Goal: Transaction & Acquisition: Obtain resource

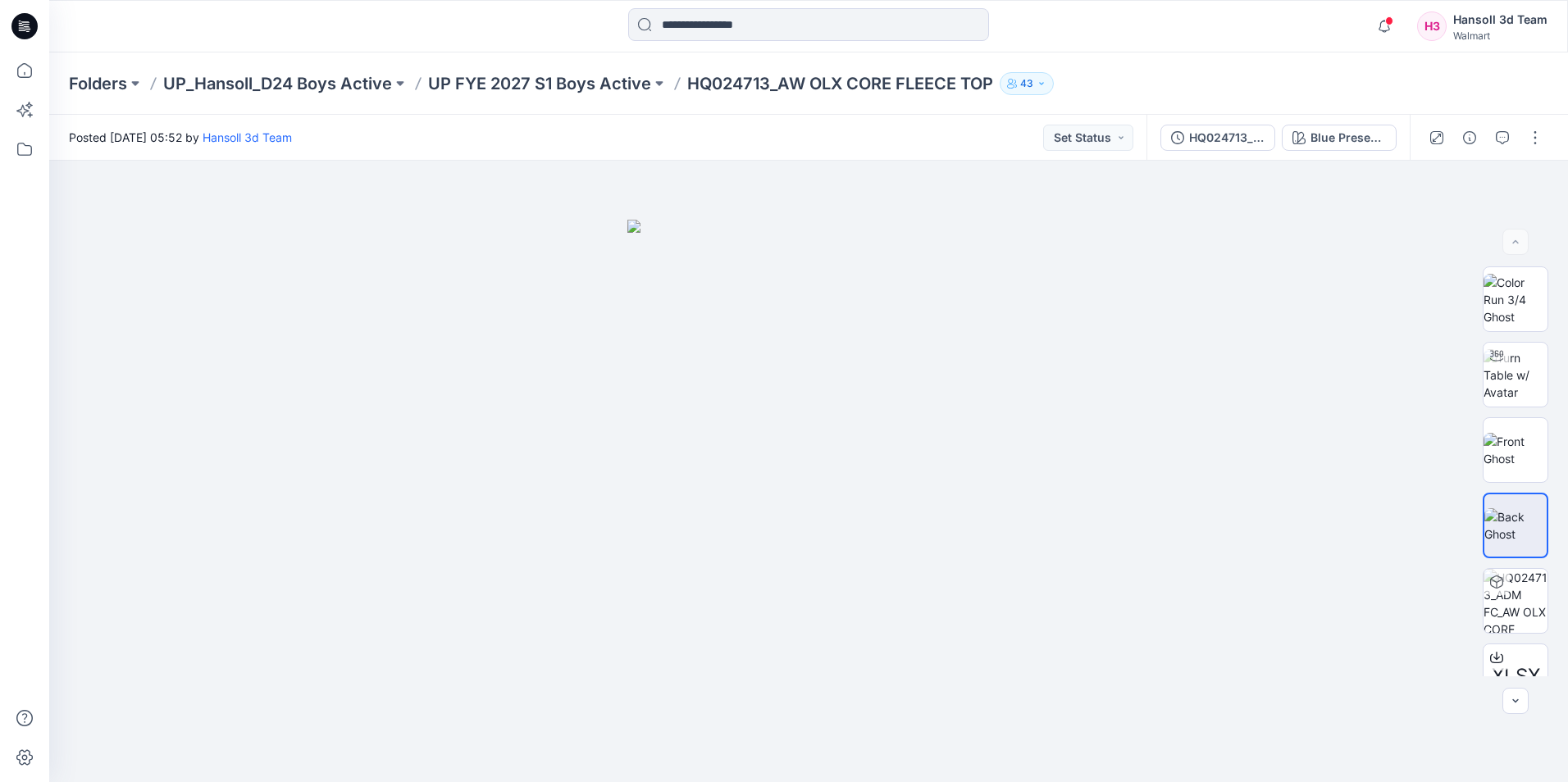
click at [28, 29] on icon at bounding box center [27, 29] width 6 height 1
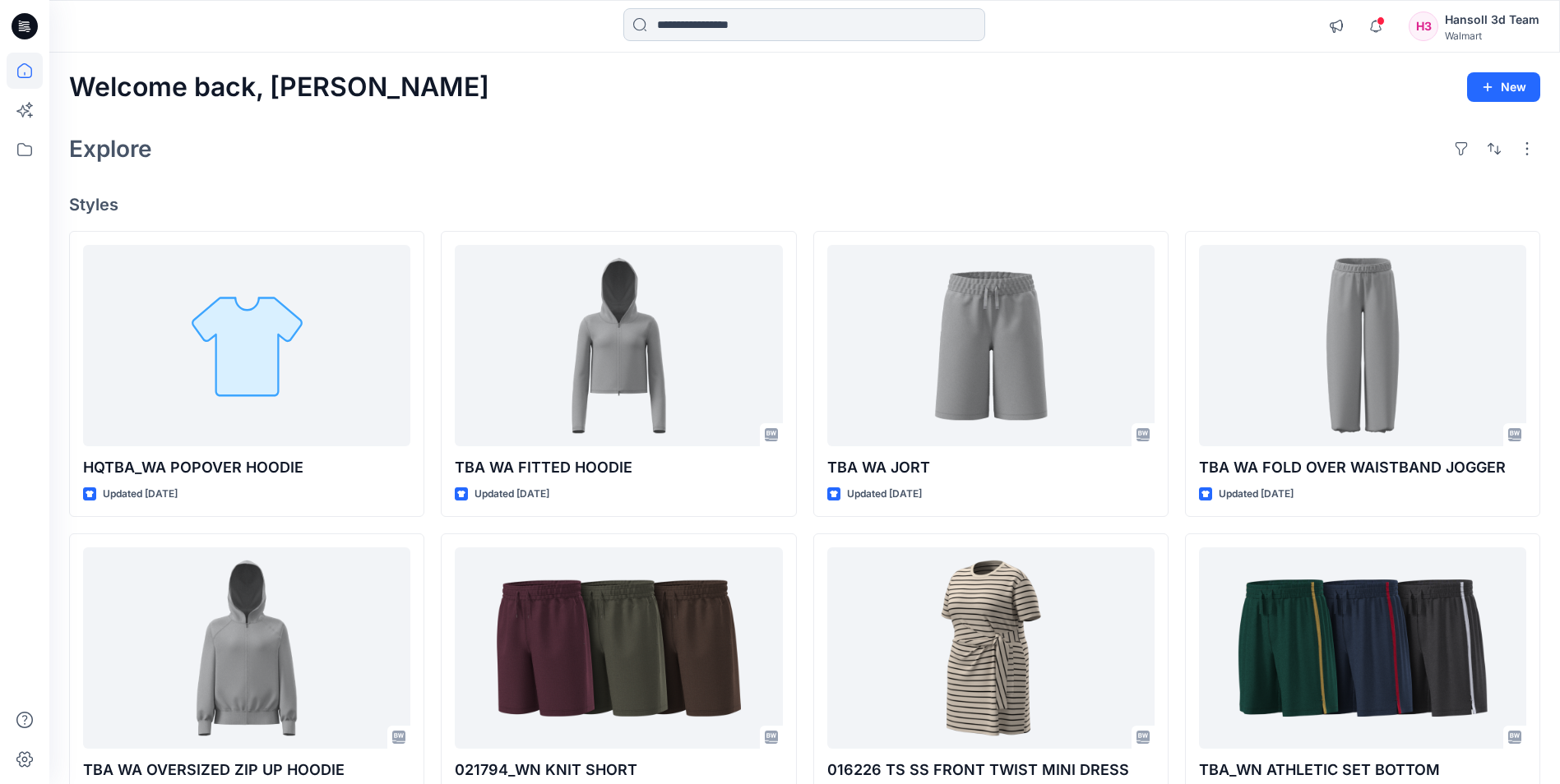
click at [768, 23] on input at bounding box center [804, 24] width 362 height 33
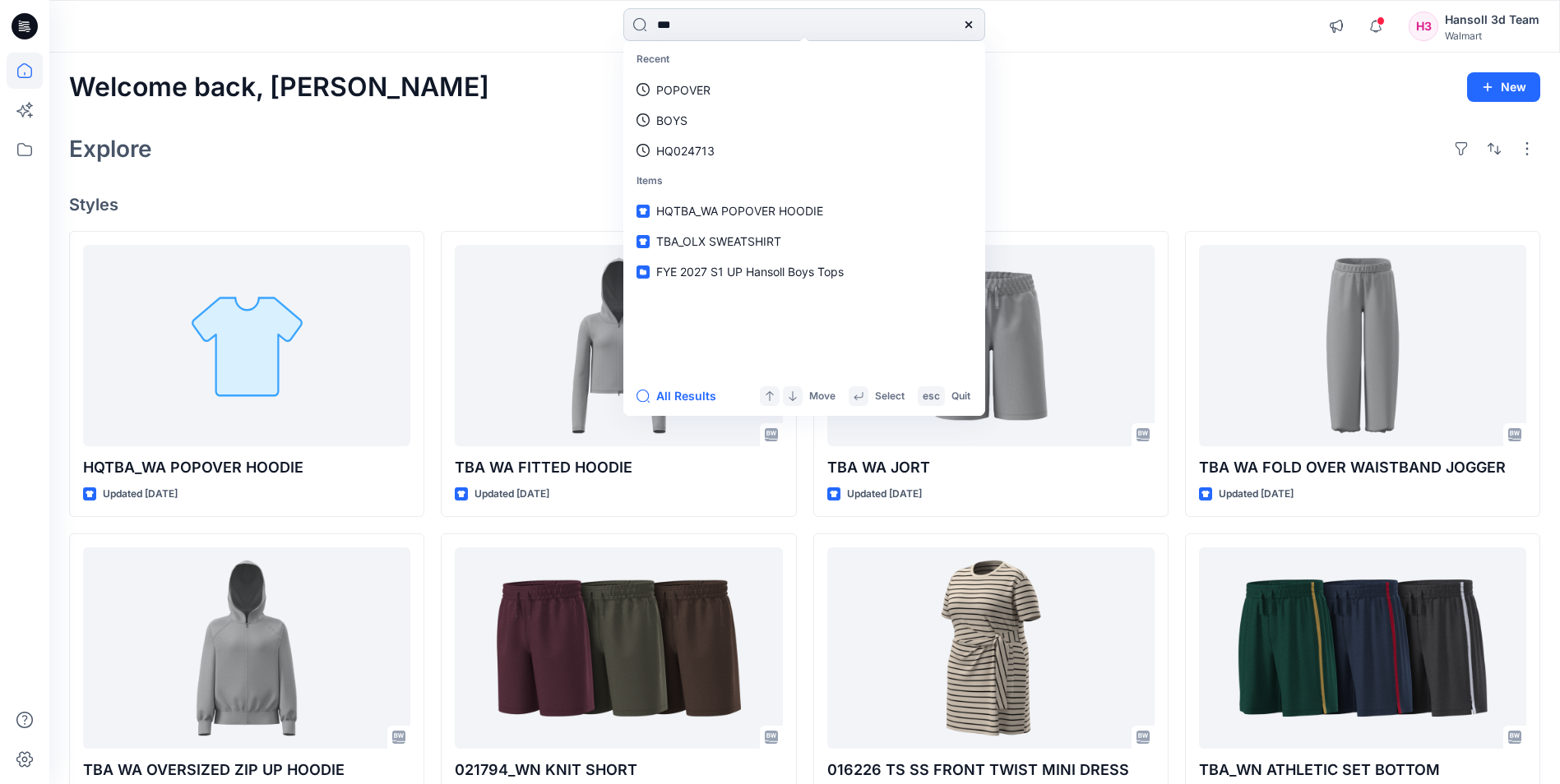
type input "****"
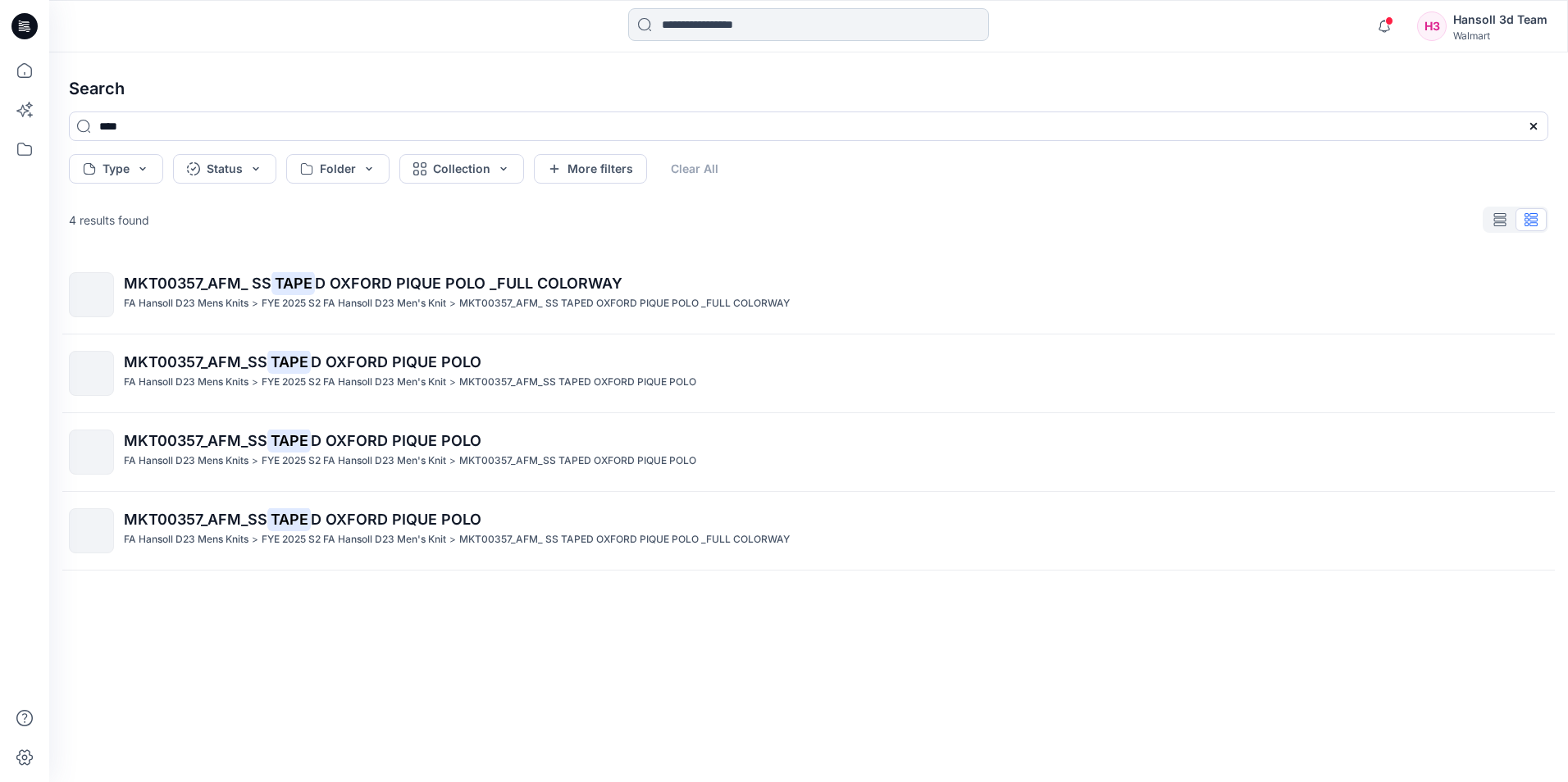
click at [835, 31] on input at bounding box center [808, 24] width 361 height 33
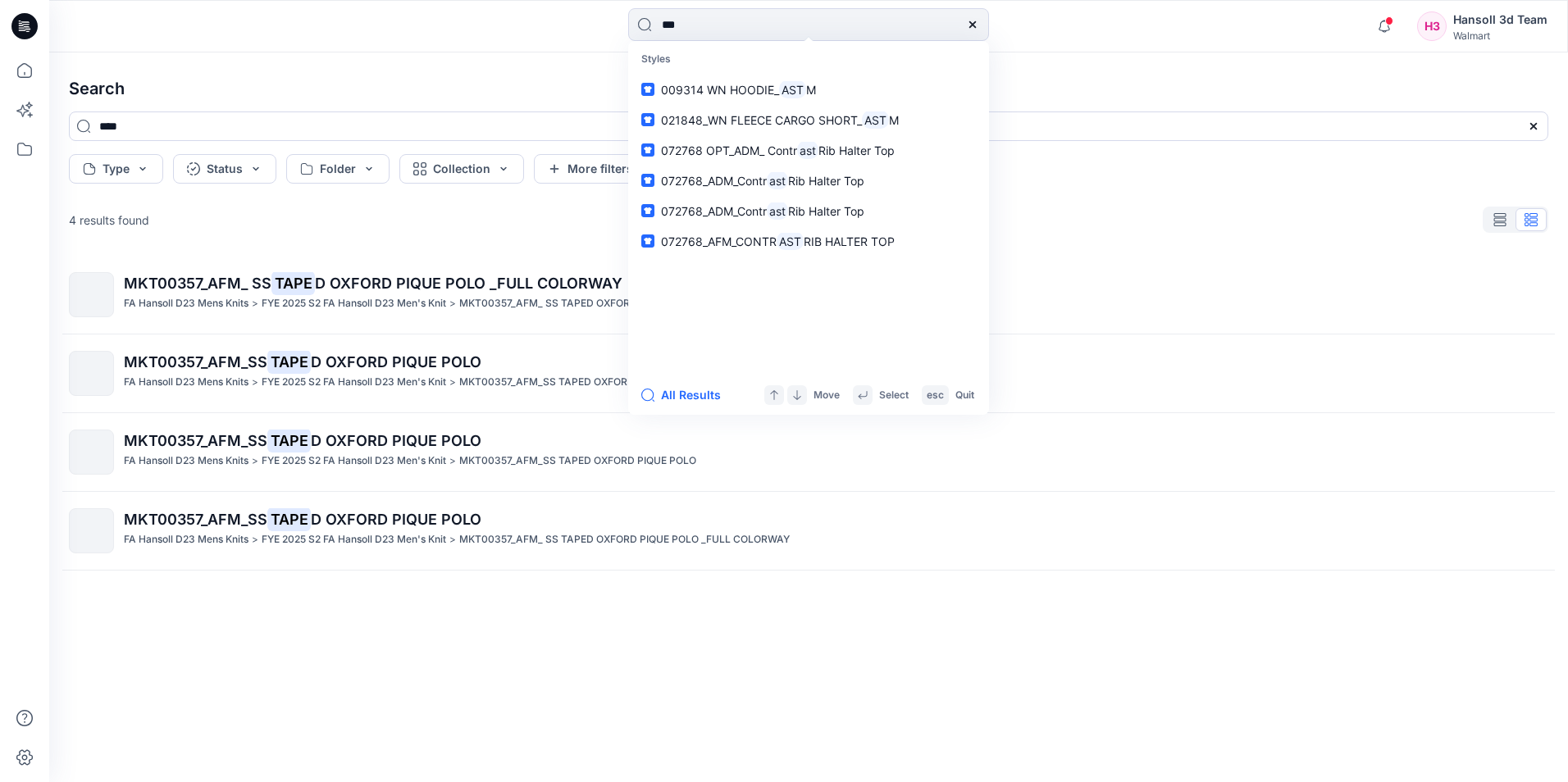
type input "****"
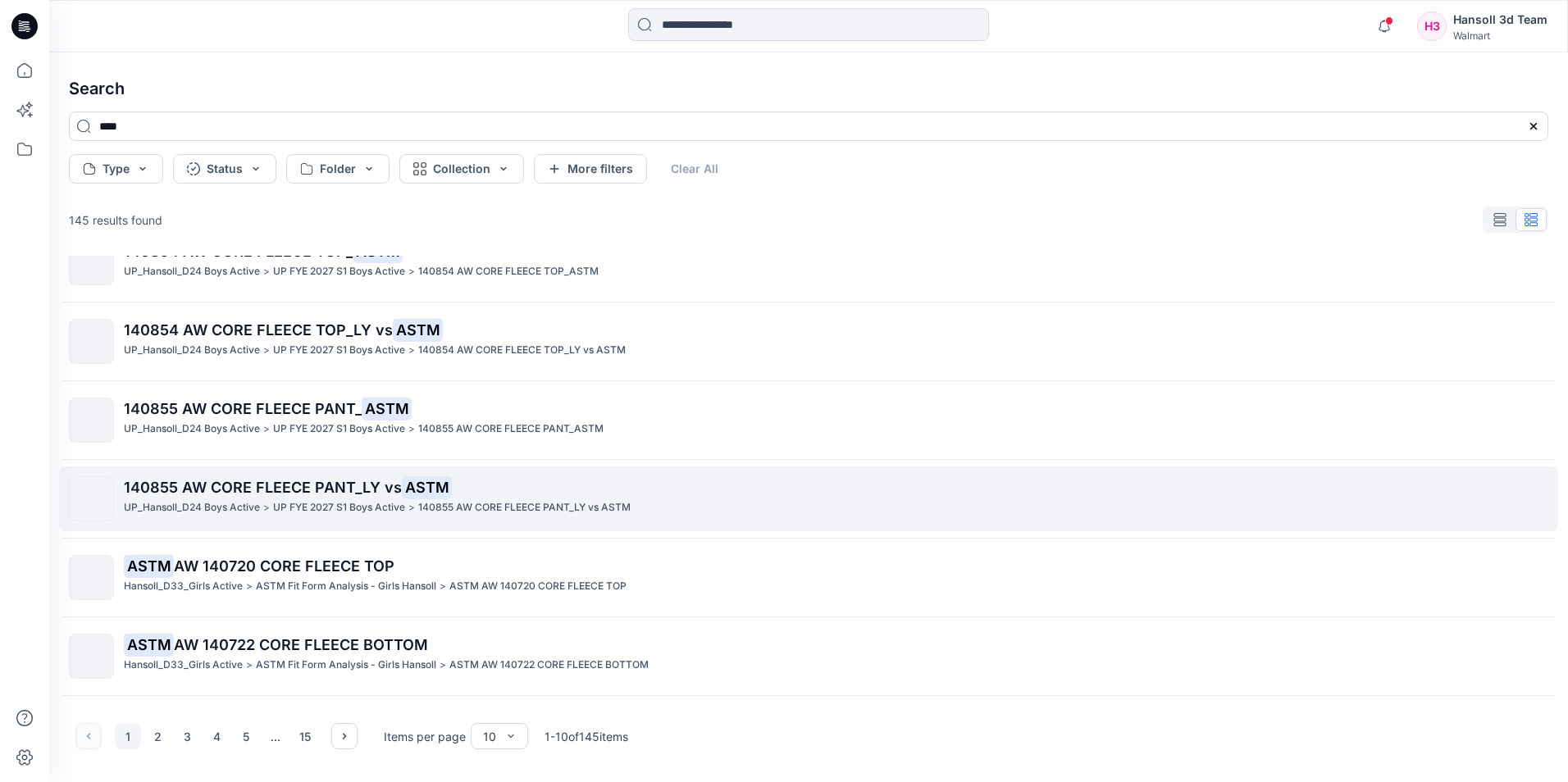
scroll to position [339, 0]
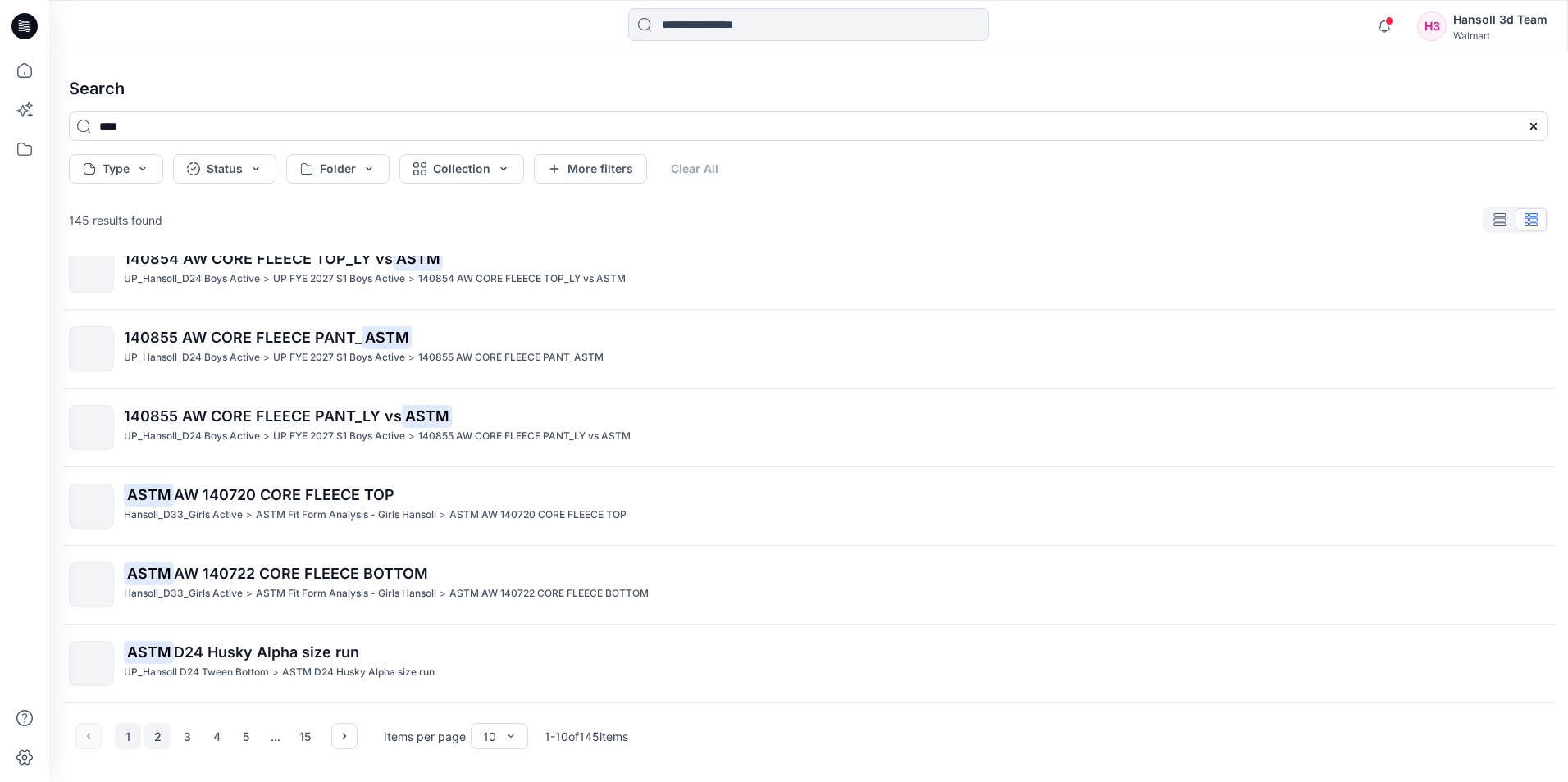
click at [156, 739] on button "2" at bounding box center [157, 736] width 26 height 26
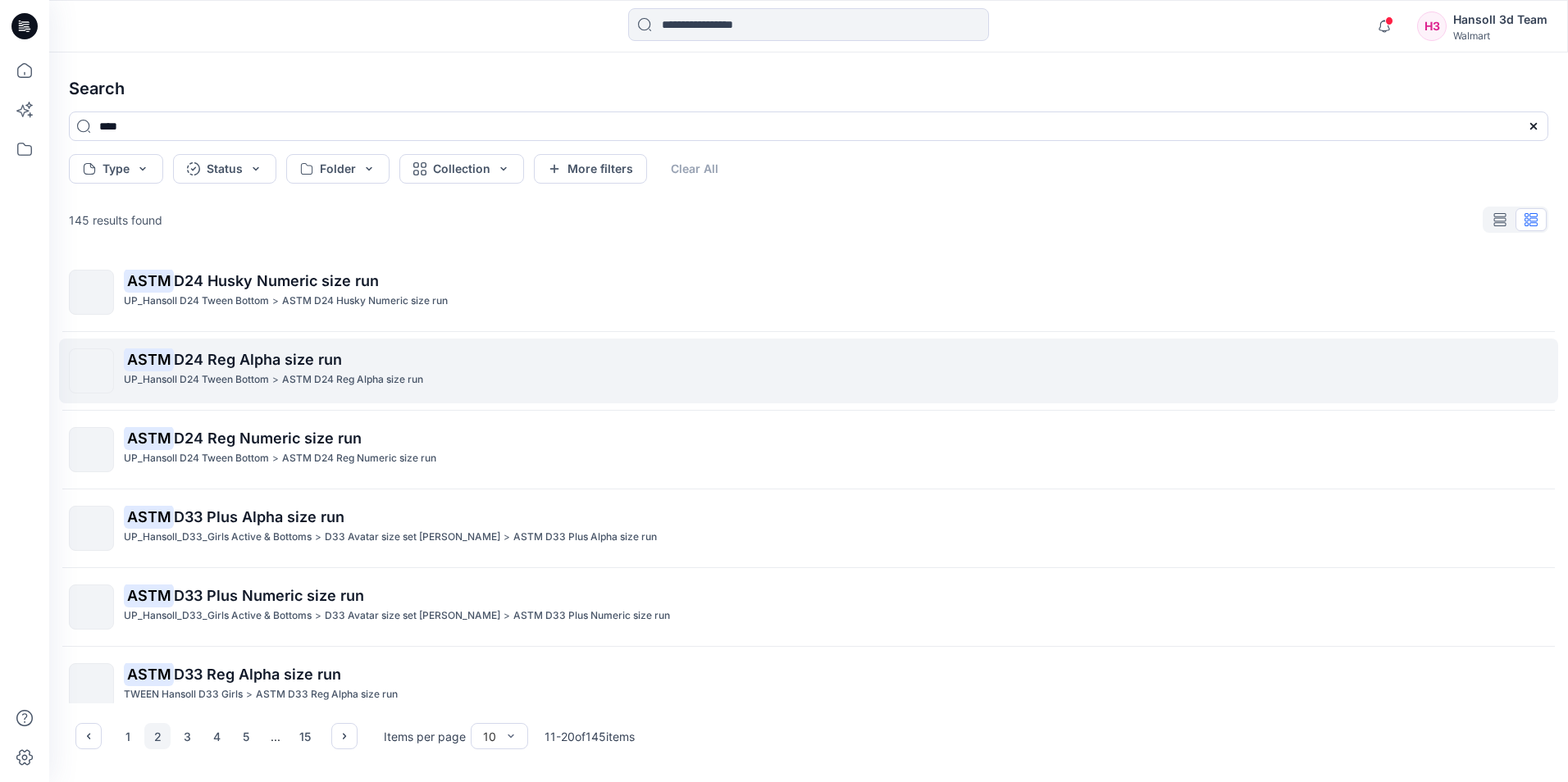
scroll to position [0, 0]
click at [276, 371] on p "ASTM D24 Reg Alpha size run" at bounding box center [835, 362] width 1423 height 23
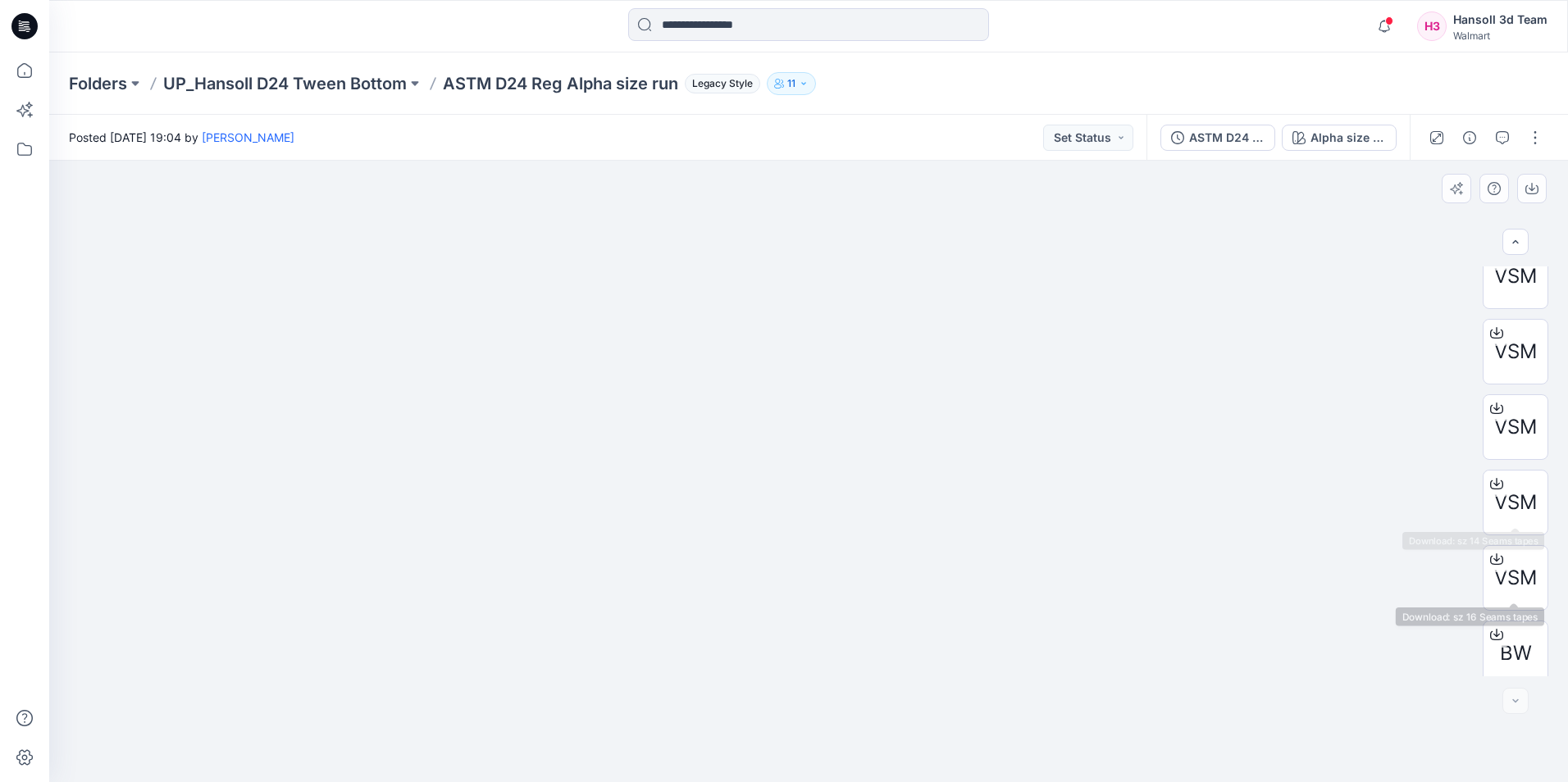
scroll to position [184, 0]
click at [1504, 555] on div at bounding box center [1496, 549] width 26 height 26
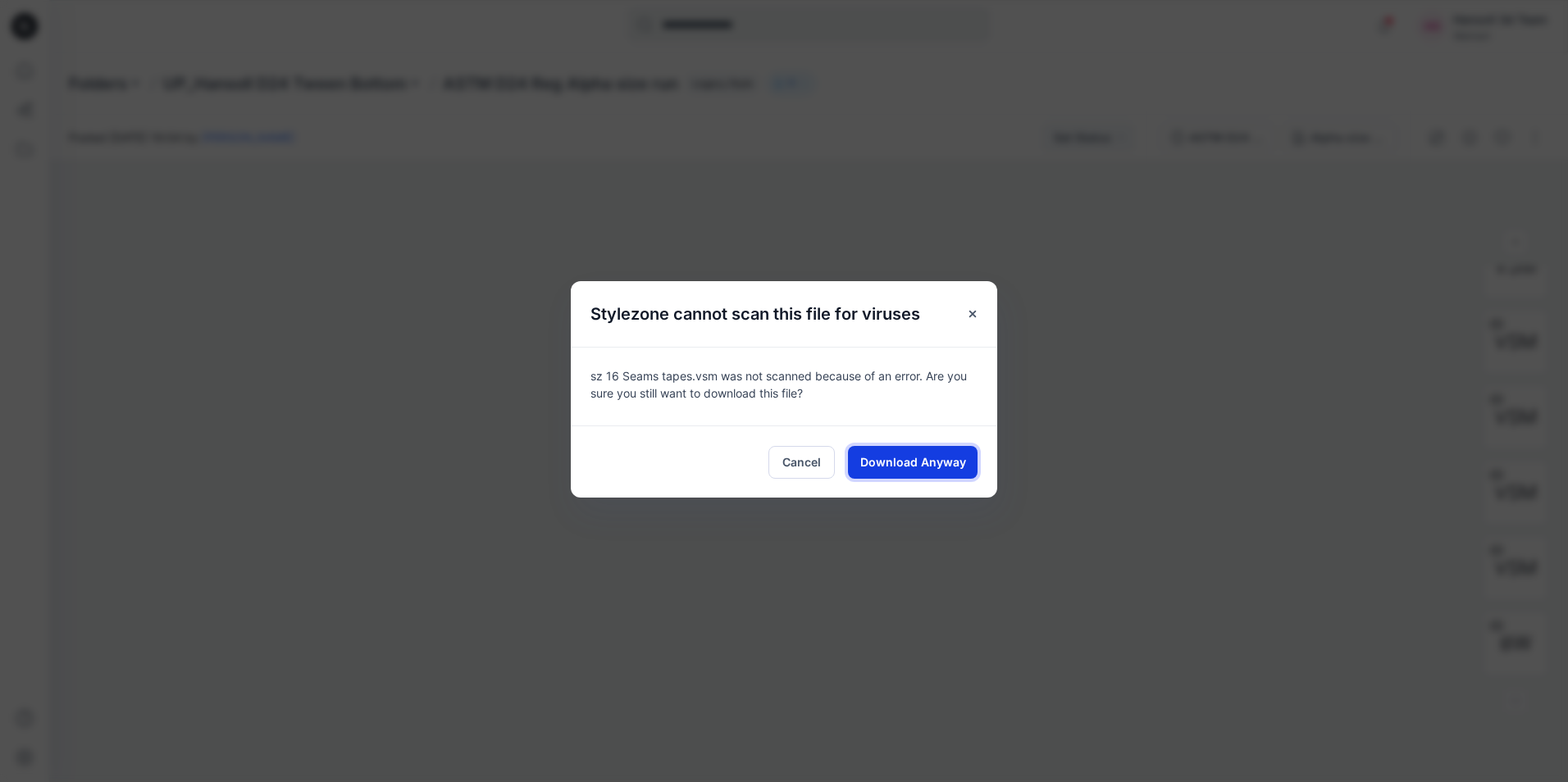
click at [896, 462] on span "Download Anyway" at bounding box center [912, 462] width 106 height 17
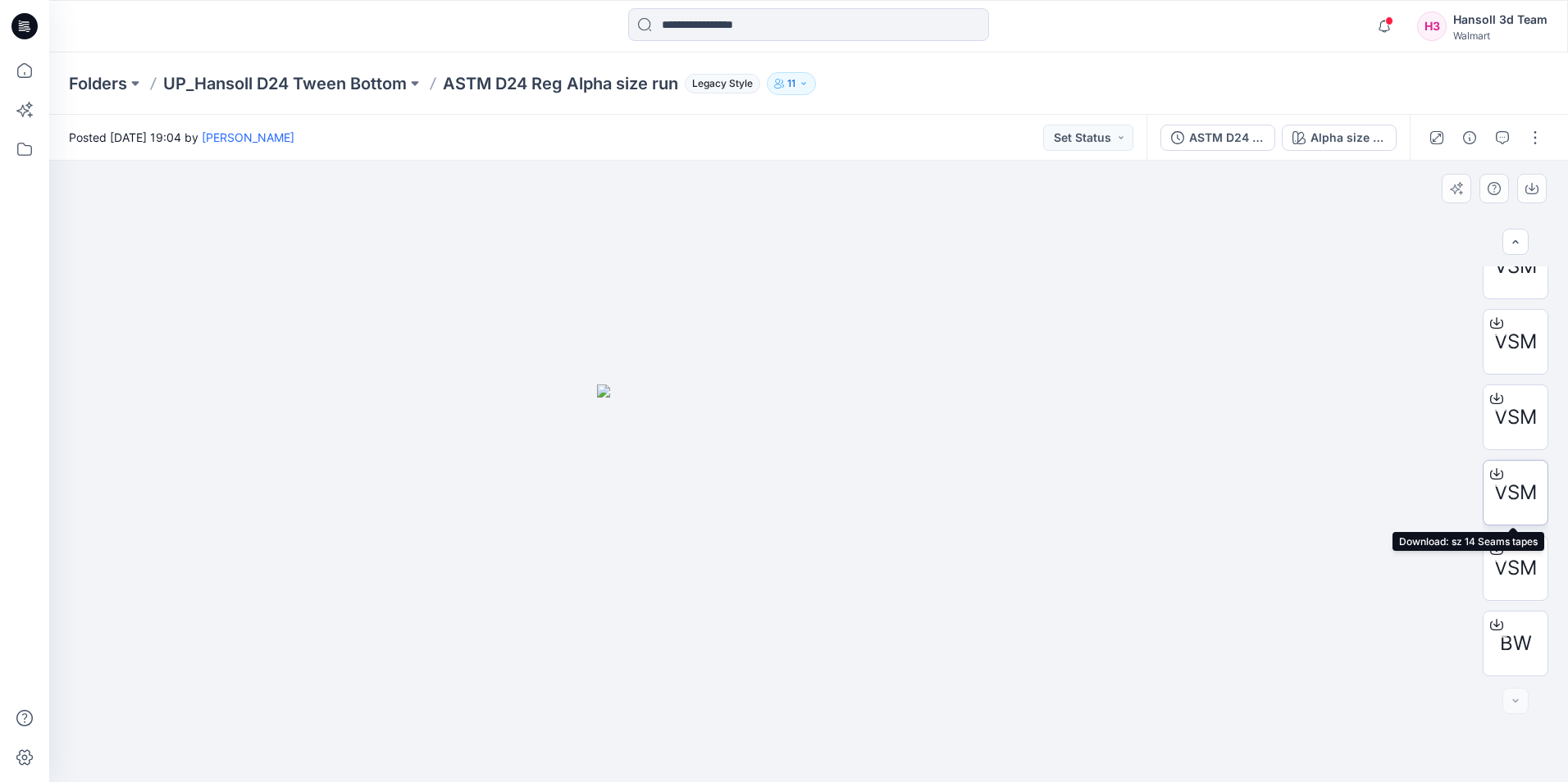
click at [1517, 475] on div "VSM" at bounding box center [1515, 493] width 65 height 65
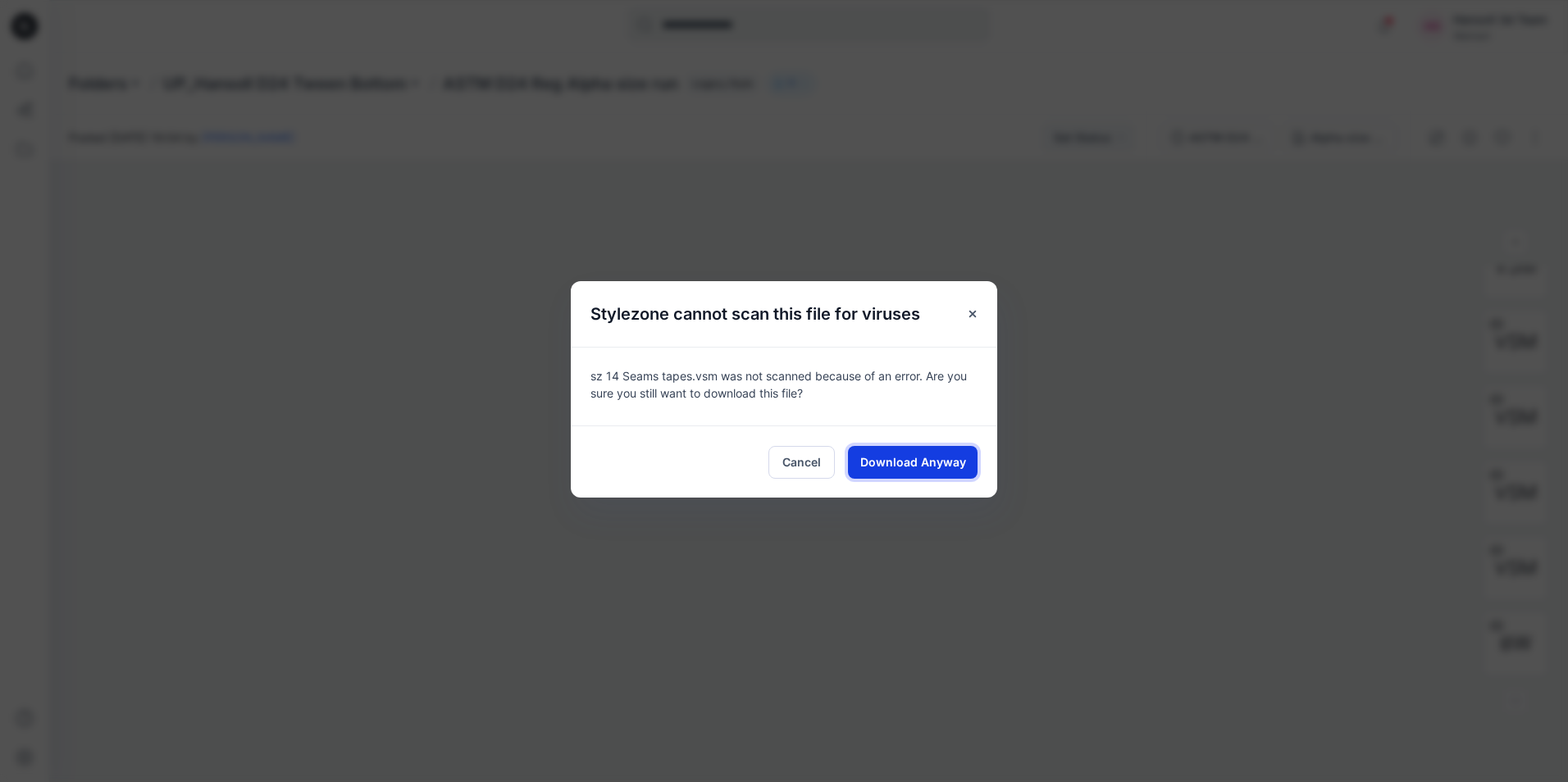
click at [908, 459] on span "Download Anyway" at bounding box center [912, 462] width 106 height 17
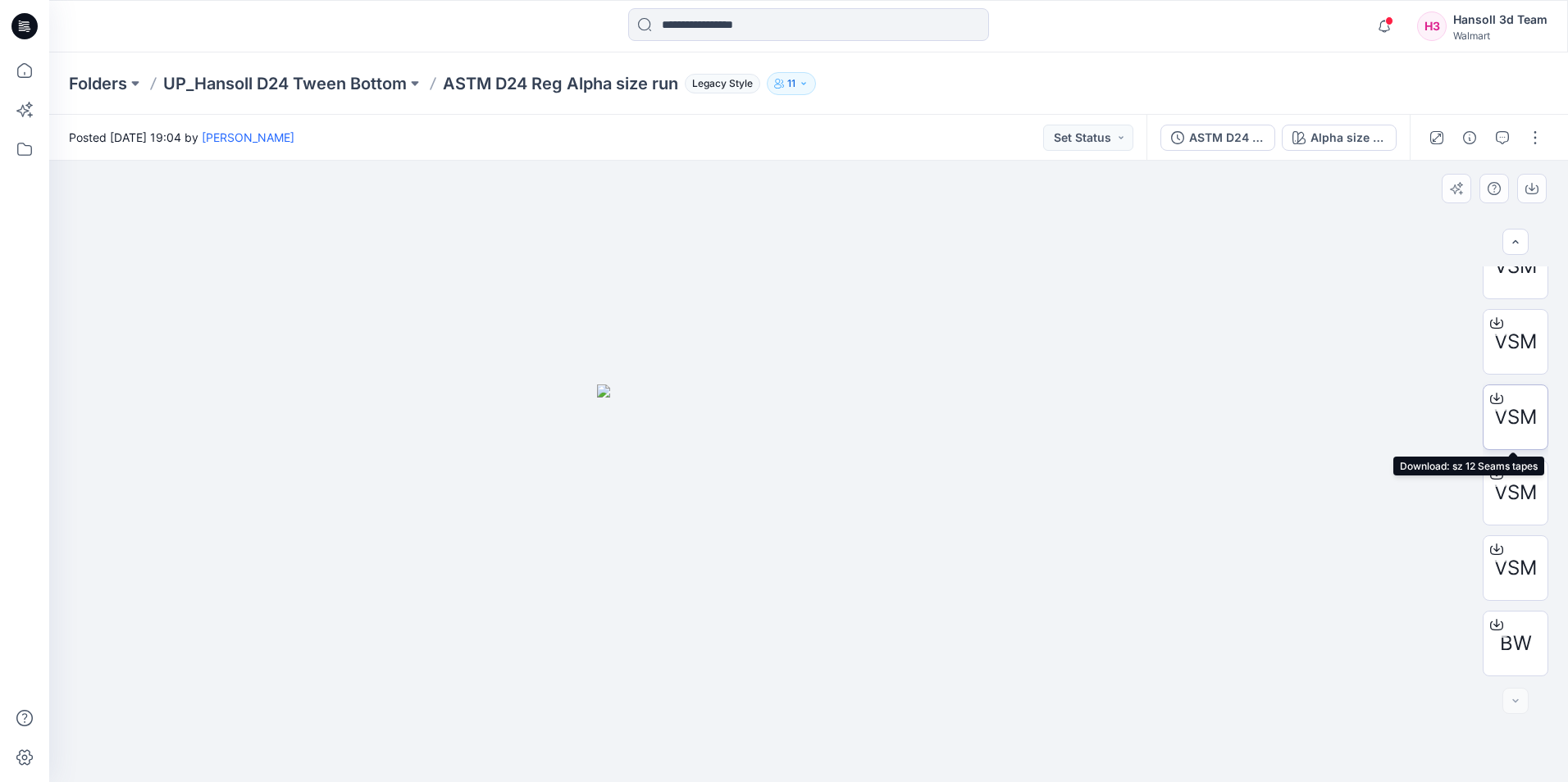
click at [1514, 413] on span "VSM" at bounding box center [1515, 418] width 43 height 30
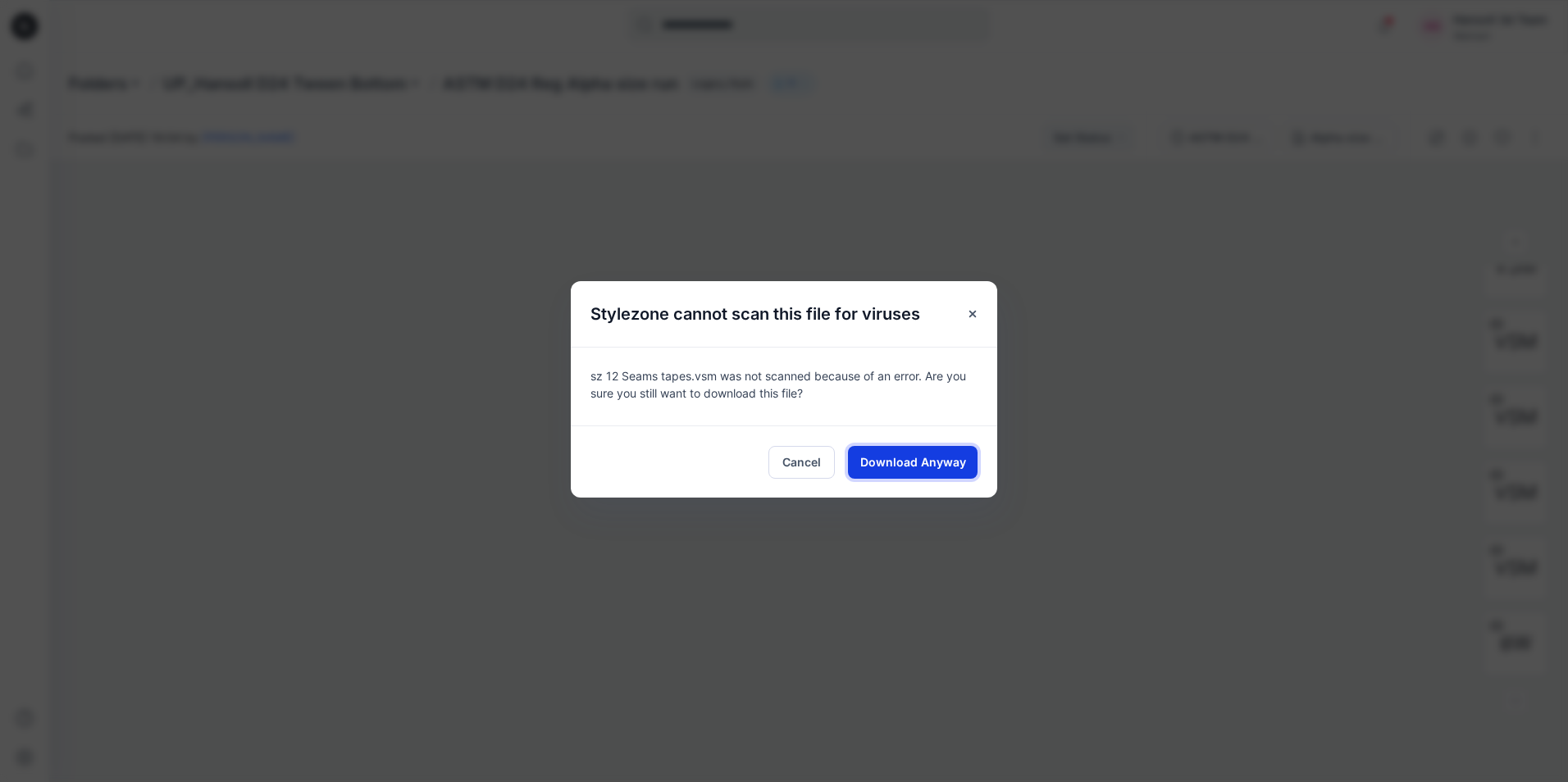
click at [914, 464] on span "Download Anyway" at bounding box center [912, 462] width 106 height 17
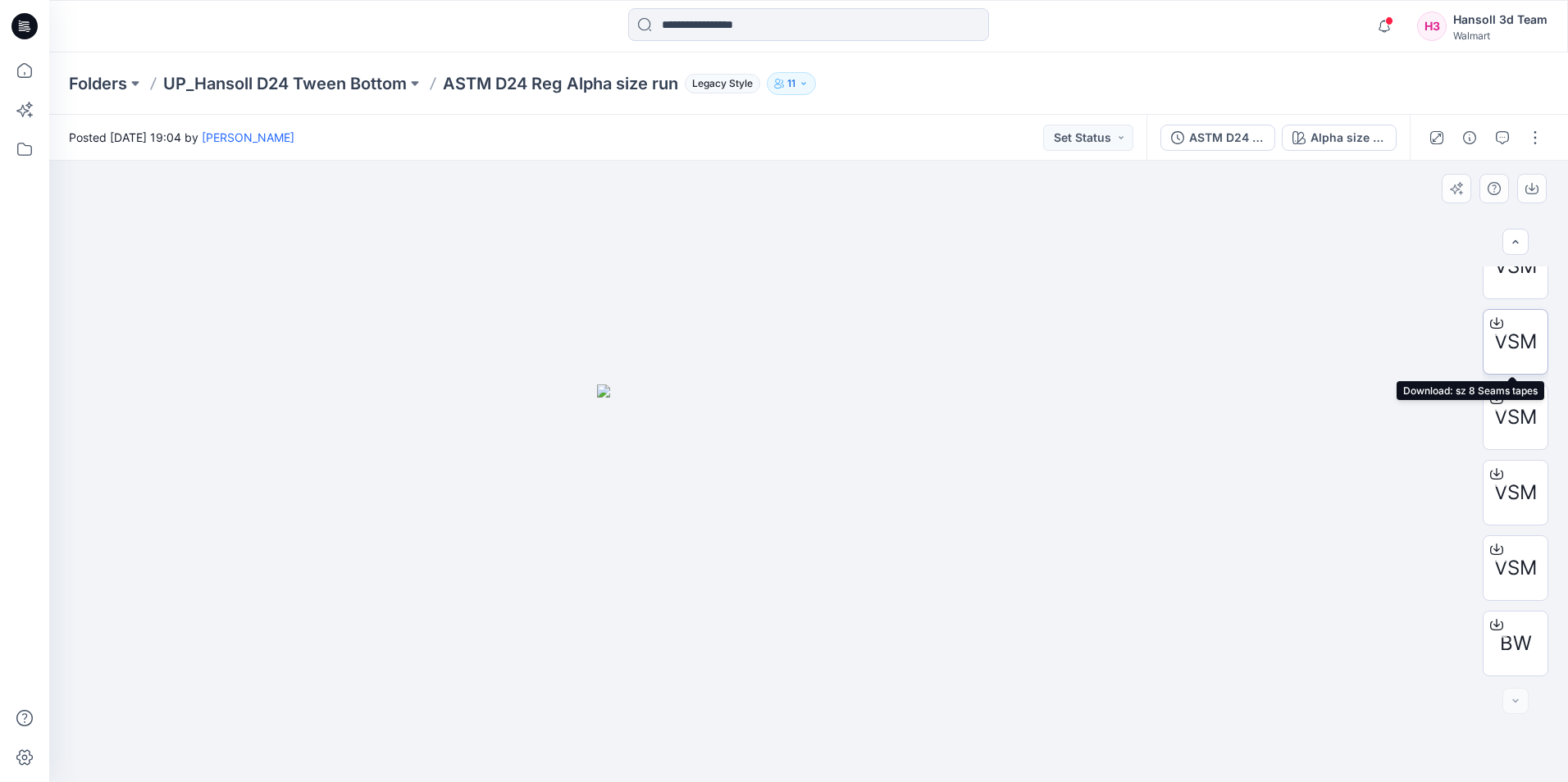
click at [1517, 351] on span "VSM" at bounding box center [1515, 342] width 43 height 30
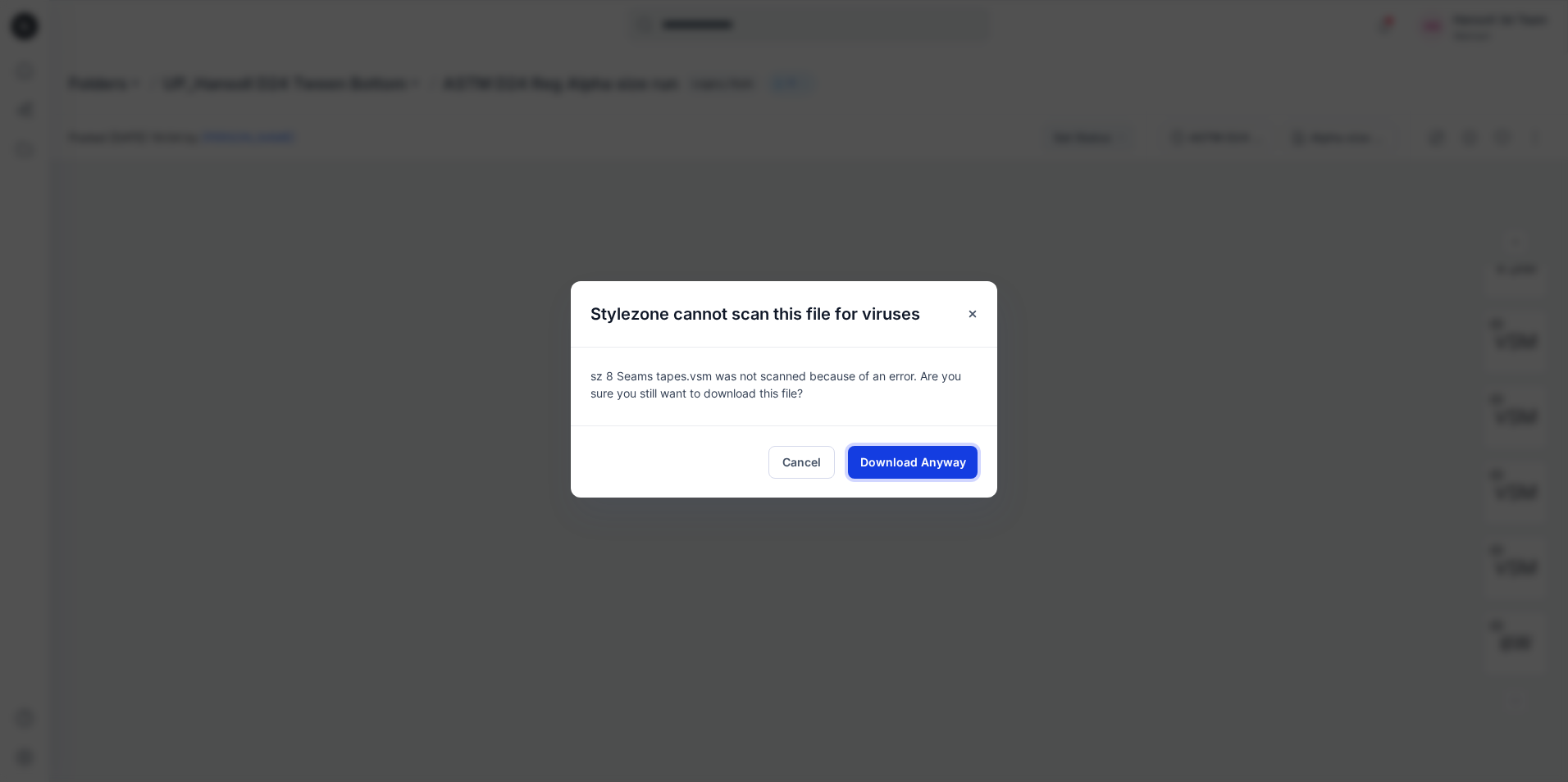
click at [896, 466] on span "Download Anyway" at bounding box center [912, 462] width 106 height 17
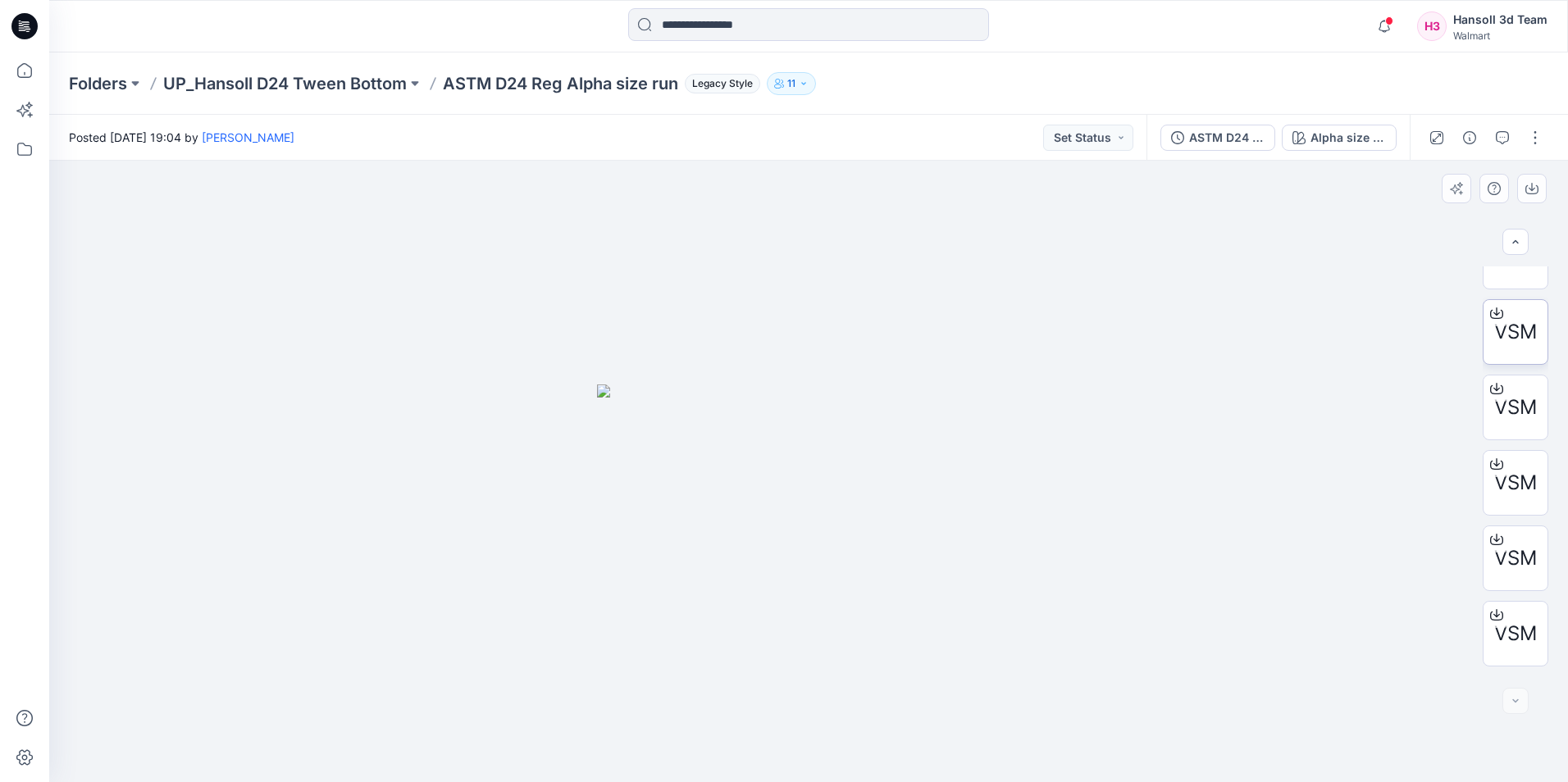
scroll to position [102, 0]
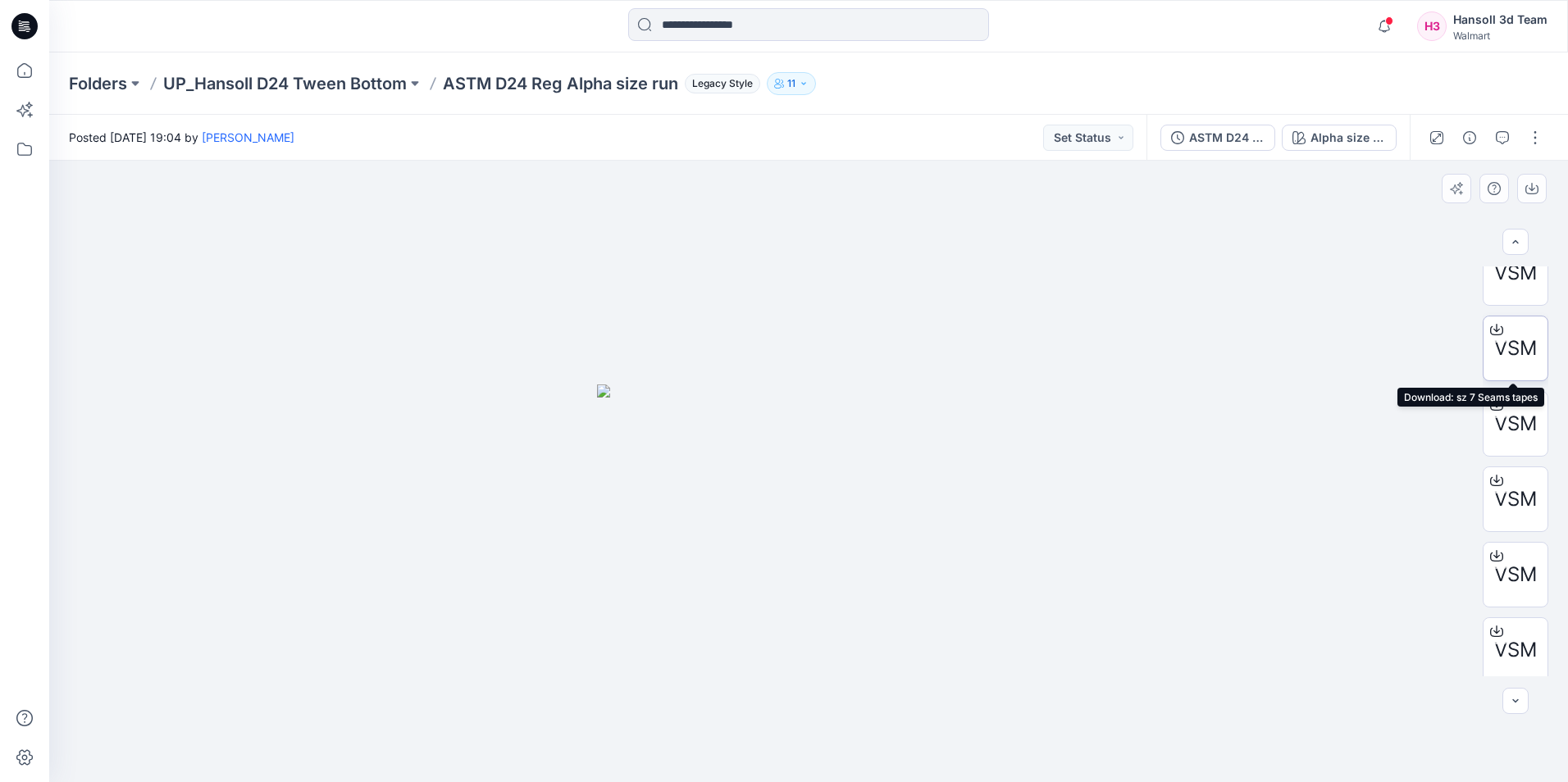
click at [1521, 351] on span "VSM" at bounding box center [1515, 349] width 43 height 30
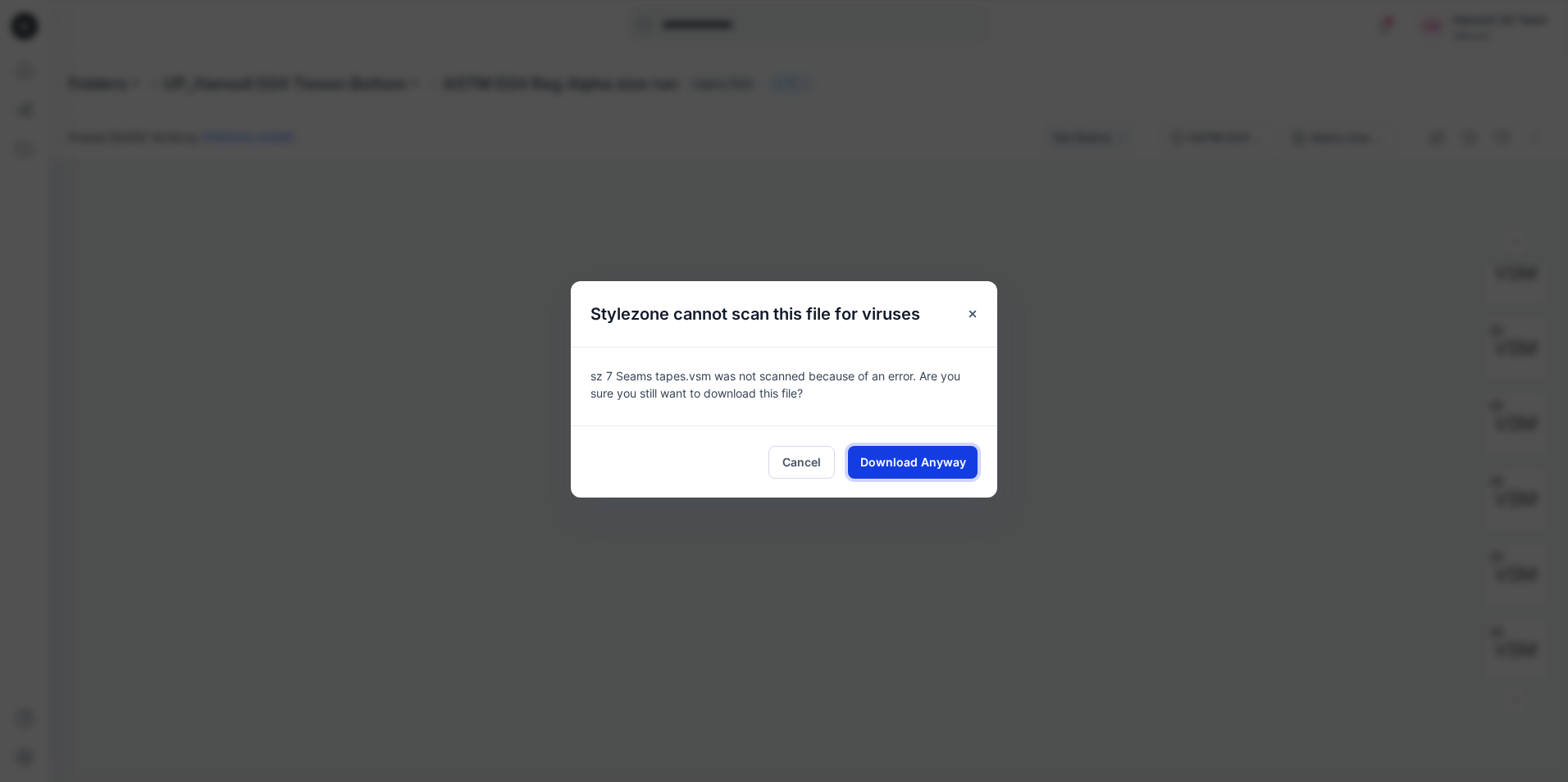
click at [924, 457] on span "Download Anyway" at bounding box center [912, 462] width 106 height 17
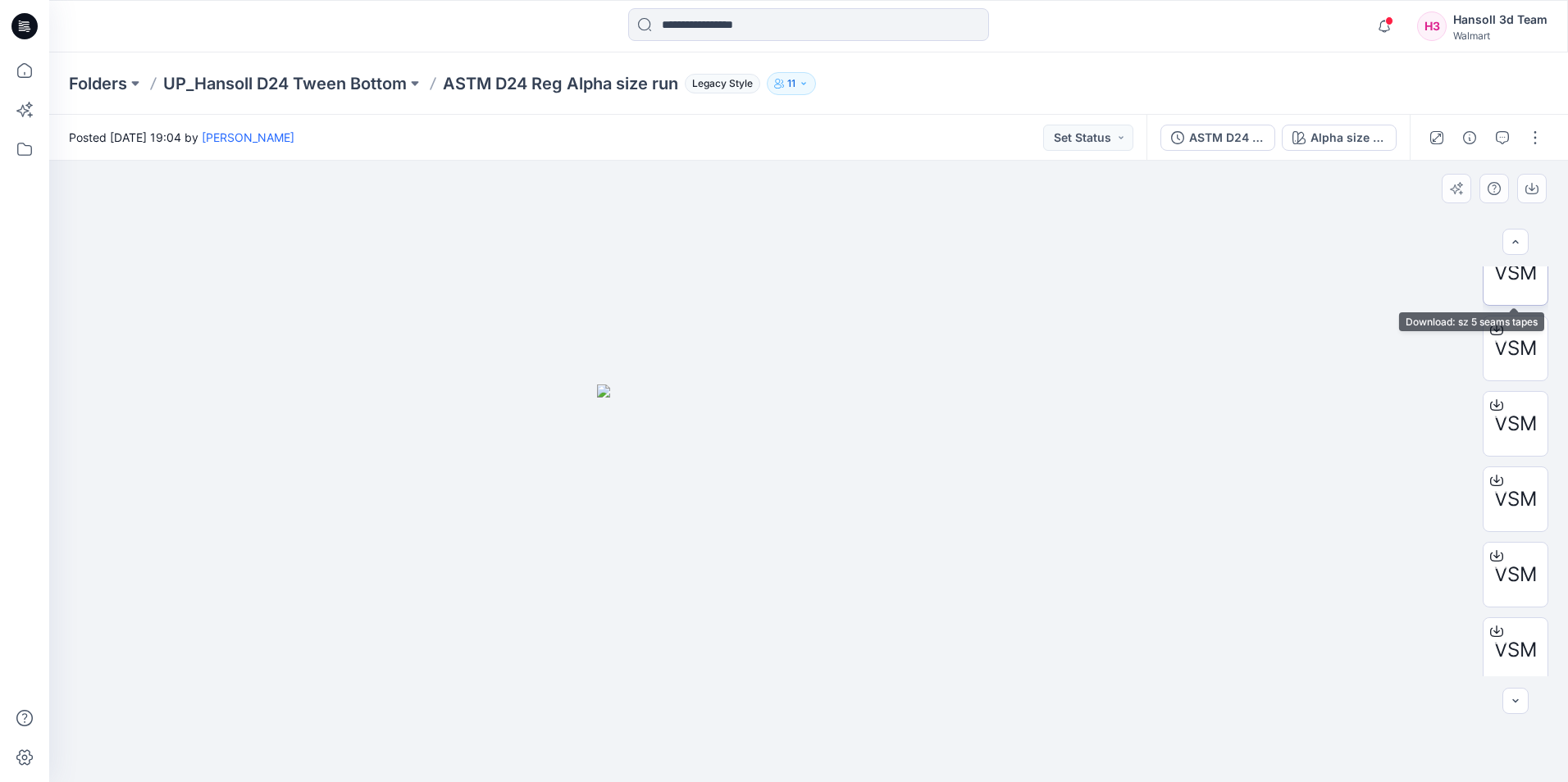
click at [1523, 283] on span "VSM" at bounding box center [1515, 273] width 43 height 30
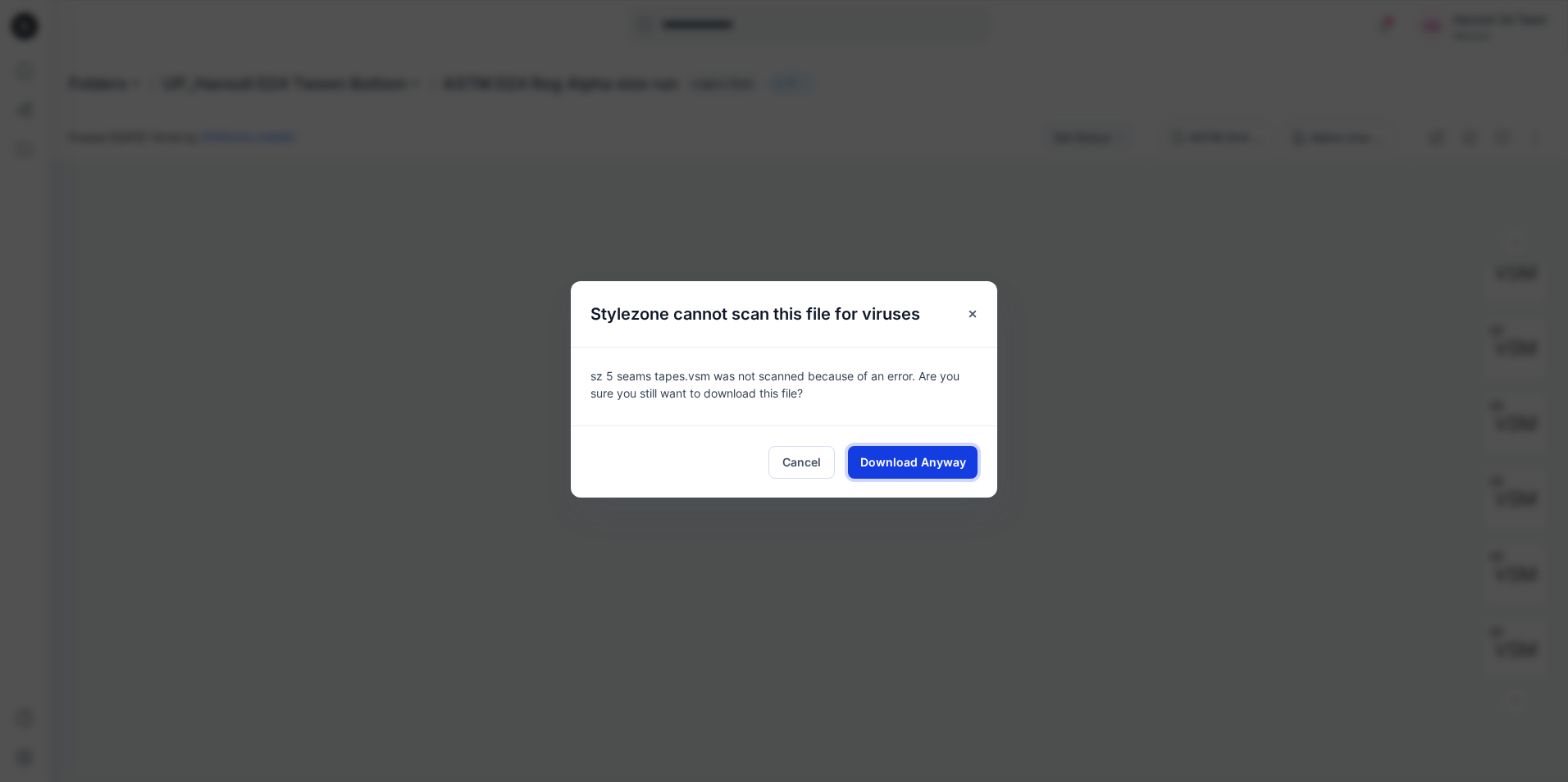
click at [939, 463] on span "Download Anyway" at bounding box center [912, 462] width 106 height 17
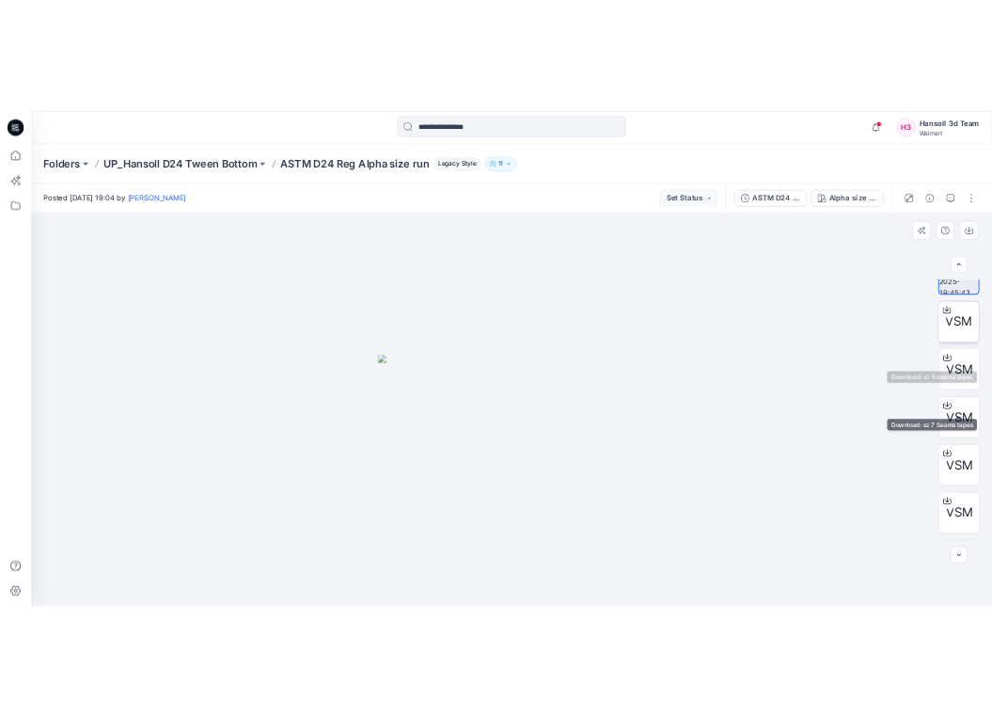
scroll to position [0, 0]
